Goal: Information Seeking & Learning: Check status

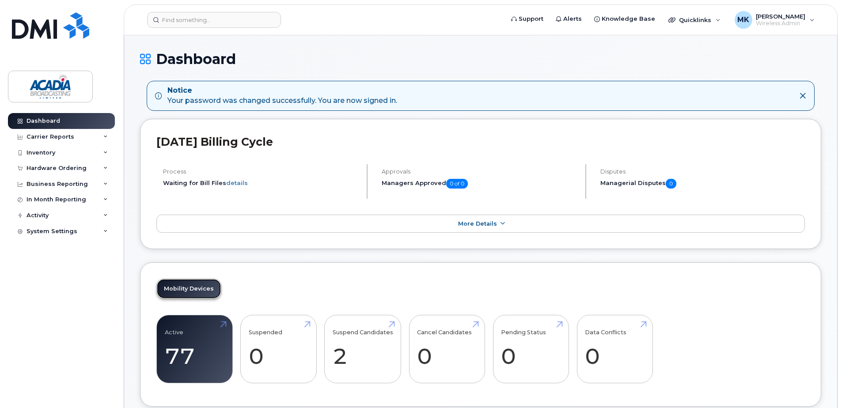
click at [201, 297] on link "Mobility Devices" at bounding box center [189, 288] width 64 height 19
click at [184, 287] on link "Mobility Devices" at bounding box center [189, 288] width 64 height 19
click at [165, 366] on link "Active 77 8%" at bounding box center [195, 349] width 60 height 58
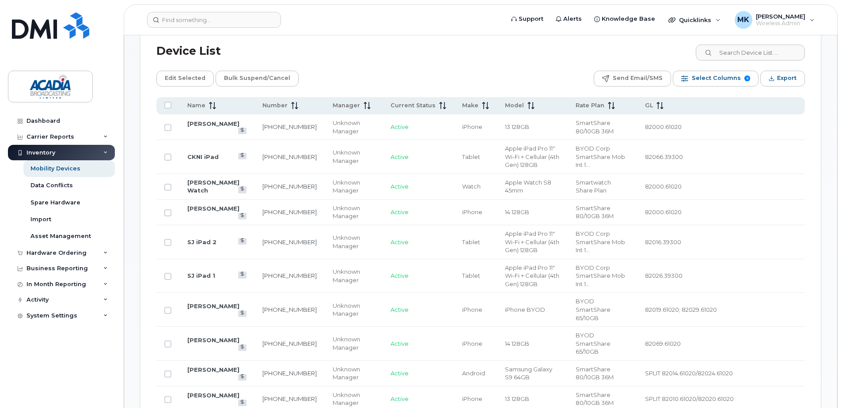
scroll to position [442, 0]
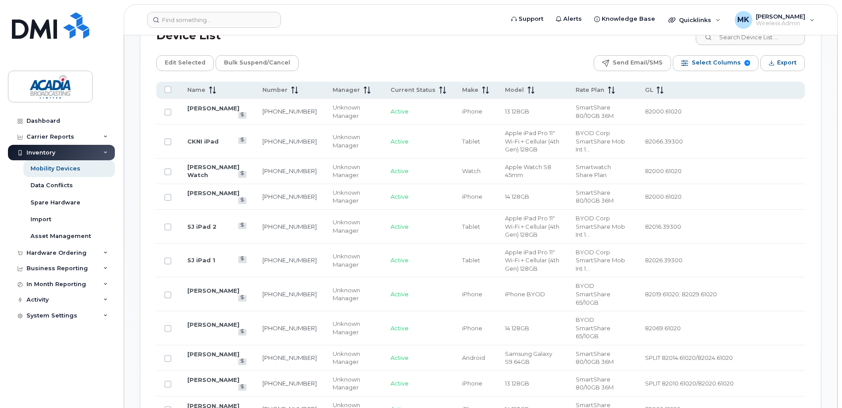
click at [207, 87] on span at bounding box center [210, 90] width 11 height 8
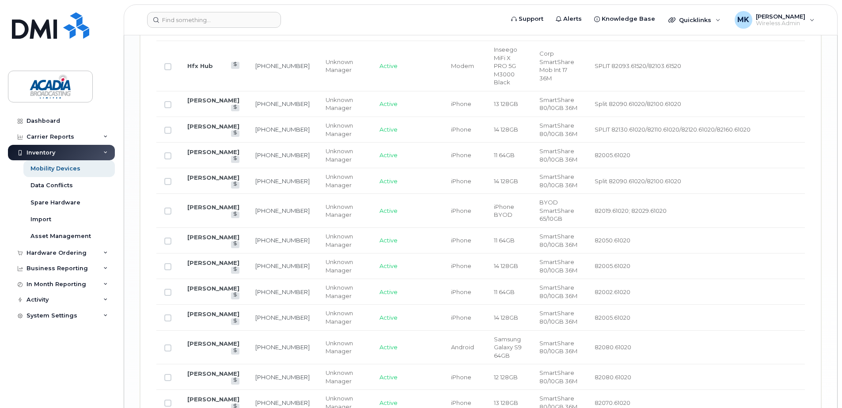
scroll to position [1677, 0]
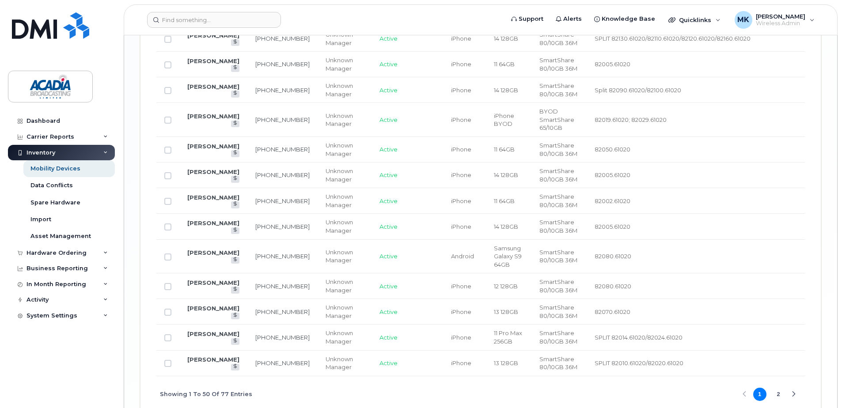
click at [776, 388] on button "2" at bounding box center [778, 394] width 13 height 13
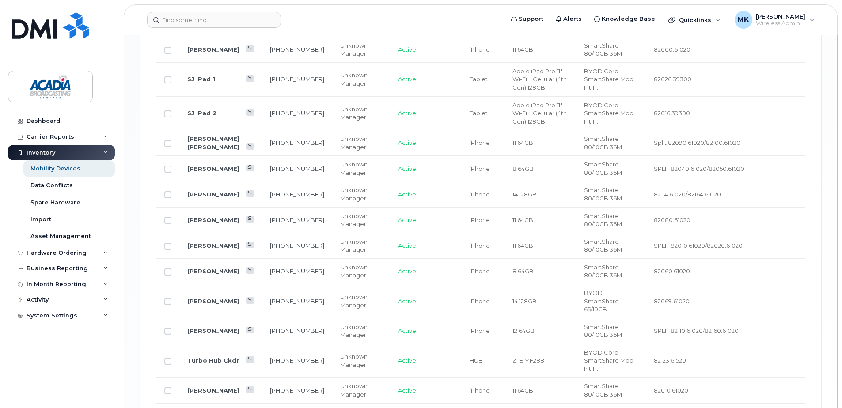
scroll to position [932, 0]
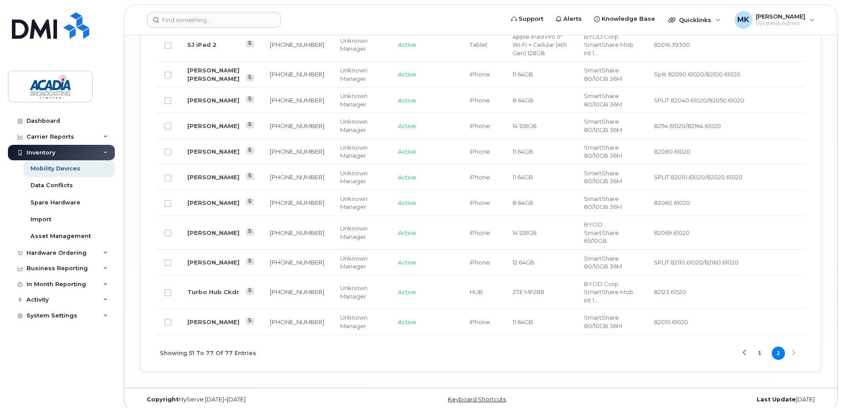
click at [758, 347] on button "1" at bounding box center [759, 353] width 13 height 13
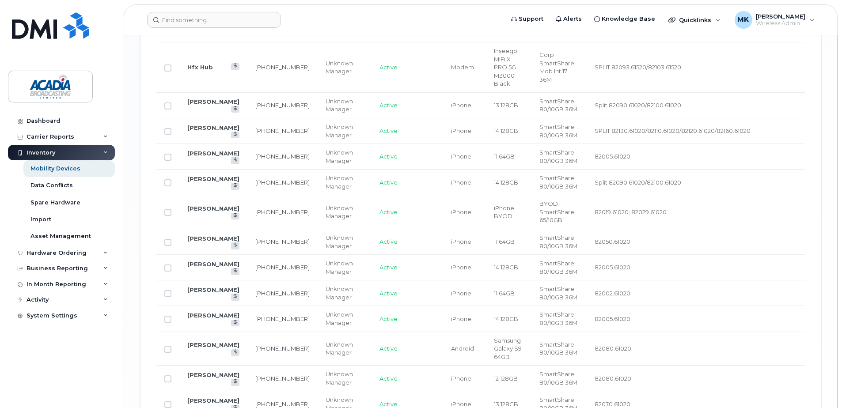
scroll to position [1595, 0]
